Goal: Task Accomplishment & Management: Use online tool/utility

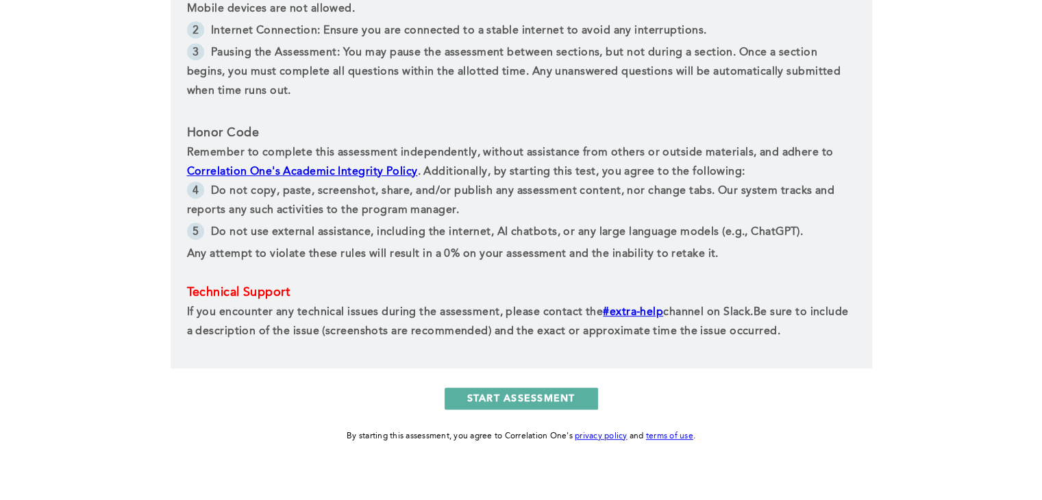
scroll to position [680, 0]
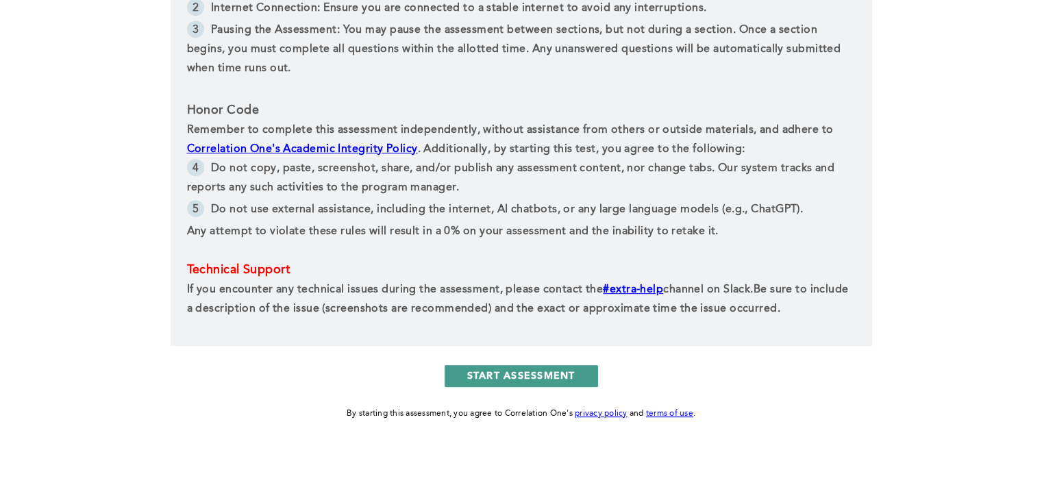
click at [518, 373] on button "START ASSESSMENT" at bounding box center [521, 376] width 153 height 22
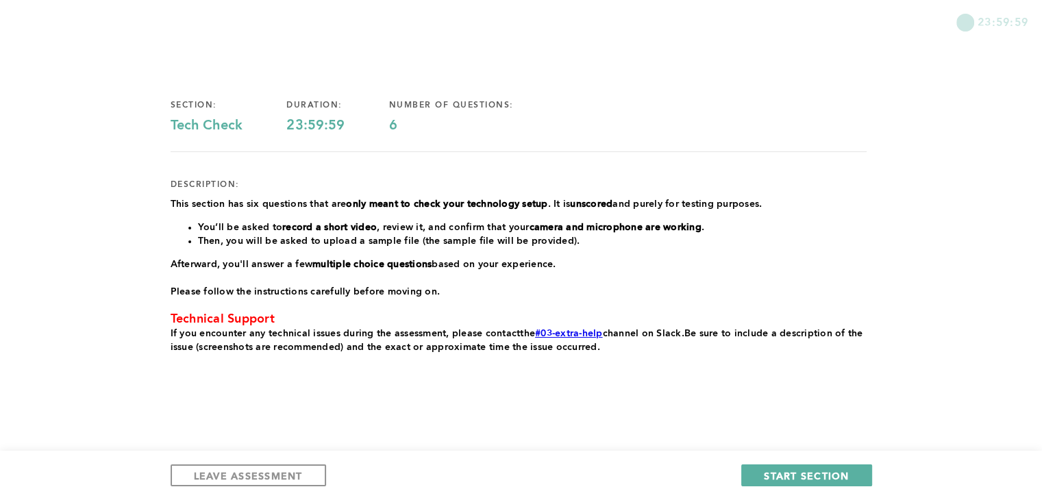
scroll to position [56, 0]
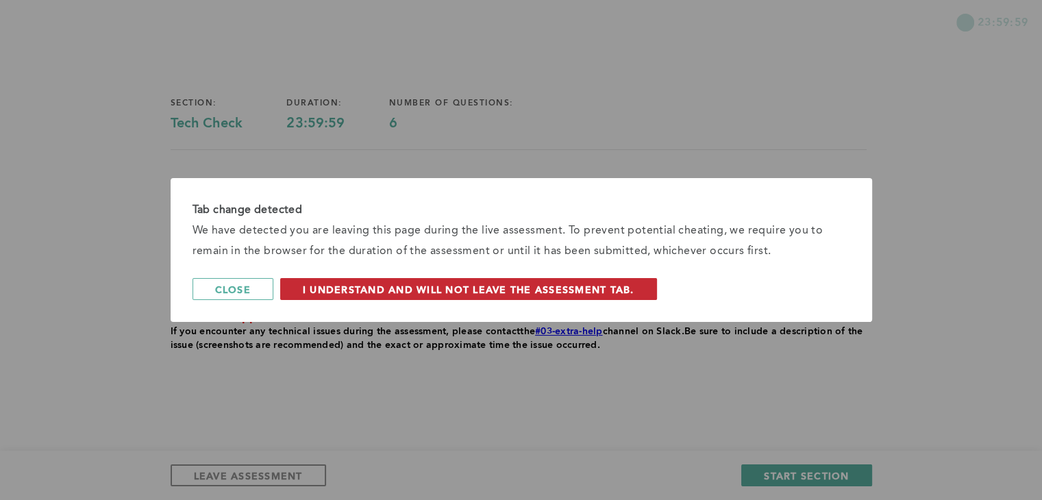
click at [583, 291] on span "I understand and will not leave the assessment tab." at bounding box center [469, 289] width 332 height 13
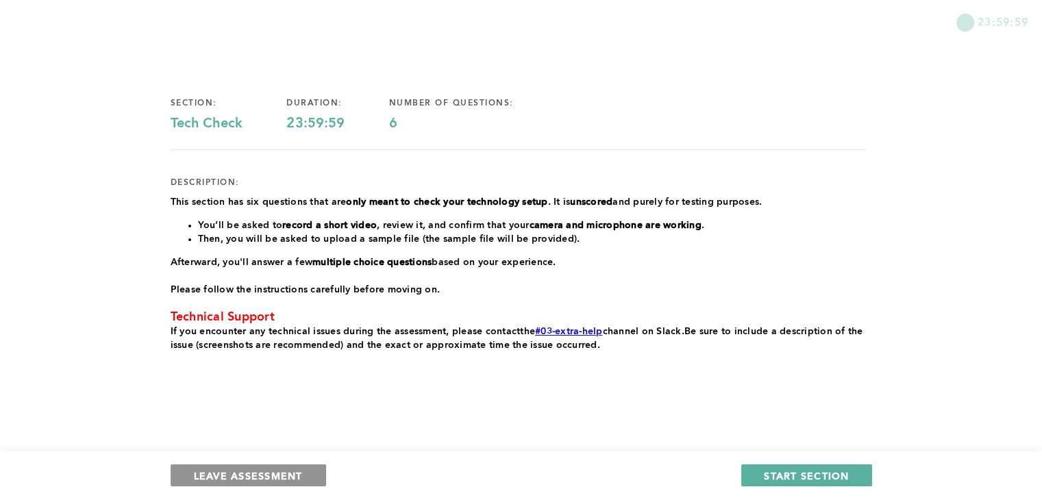
click at [289, 482] on button "LEAVE ASSESSMENT" at bounding box center [249, 476] width 156 height 22
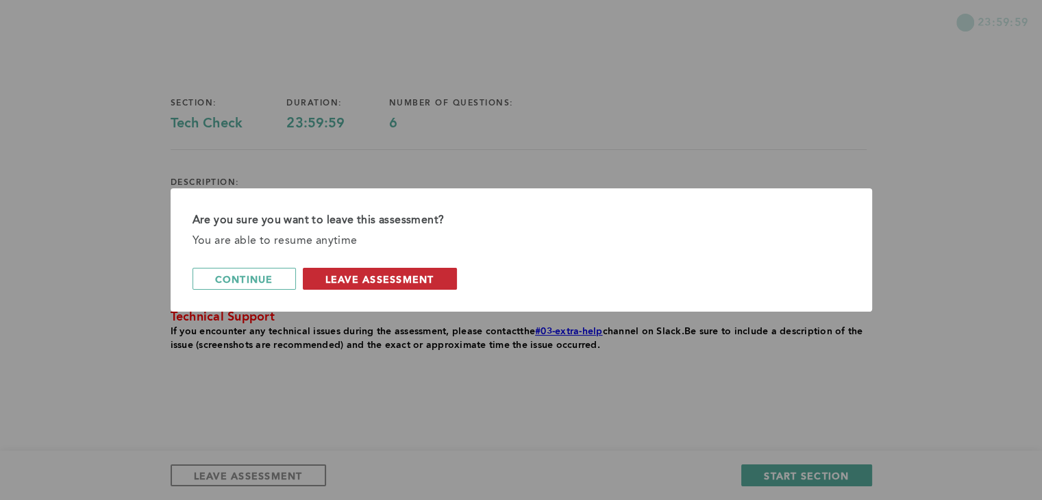
click at [404, 286] on button "leave assessment" at bounding box center [380, 279] width 154 height 22
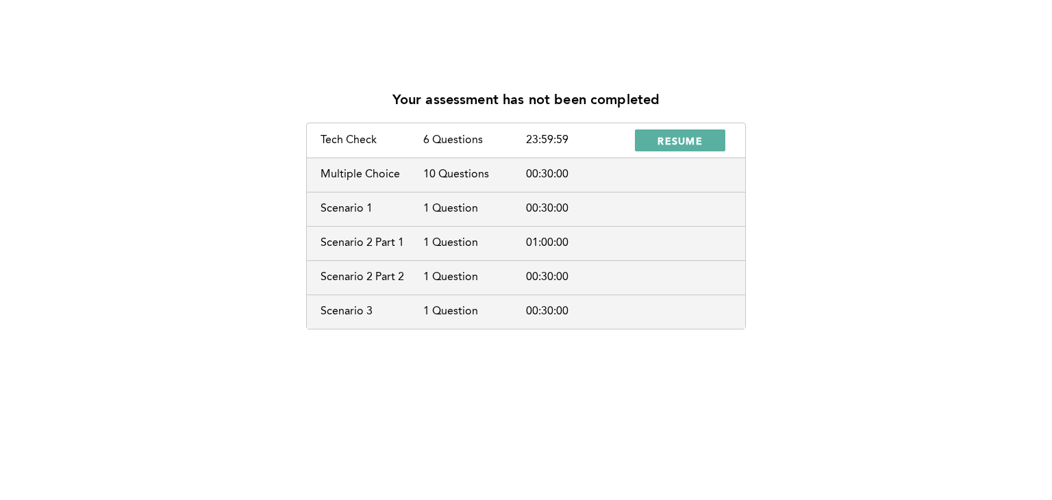
click at [67, 203] on div "Your assessment has not been completed Tech Check 6 Questions 23:59:59 RESUME M…" at bounding box center [526, 204] width 1030 height 250
